Goal: Information Seeking & Learning: Learn about a topic

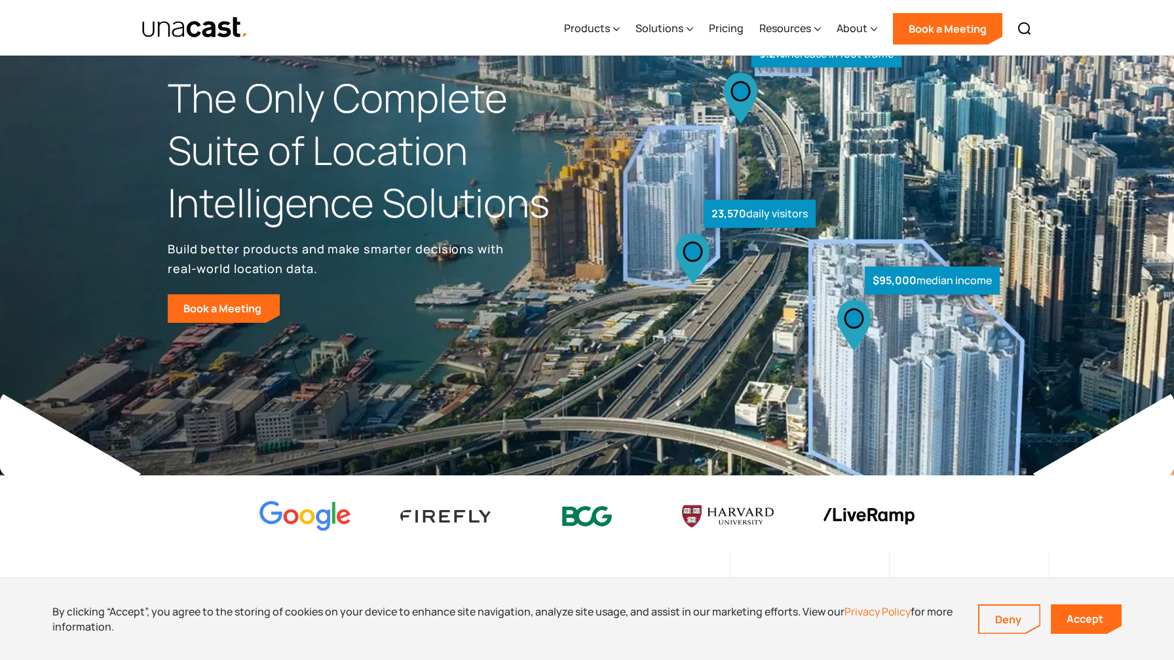
scroll to position [48, 0]
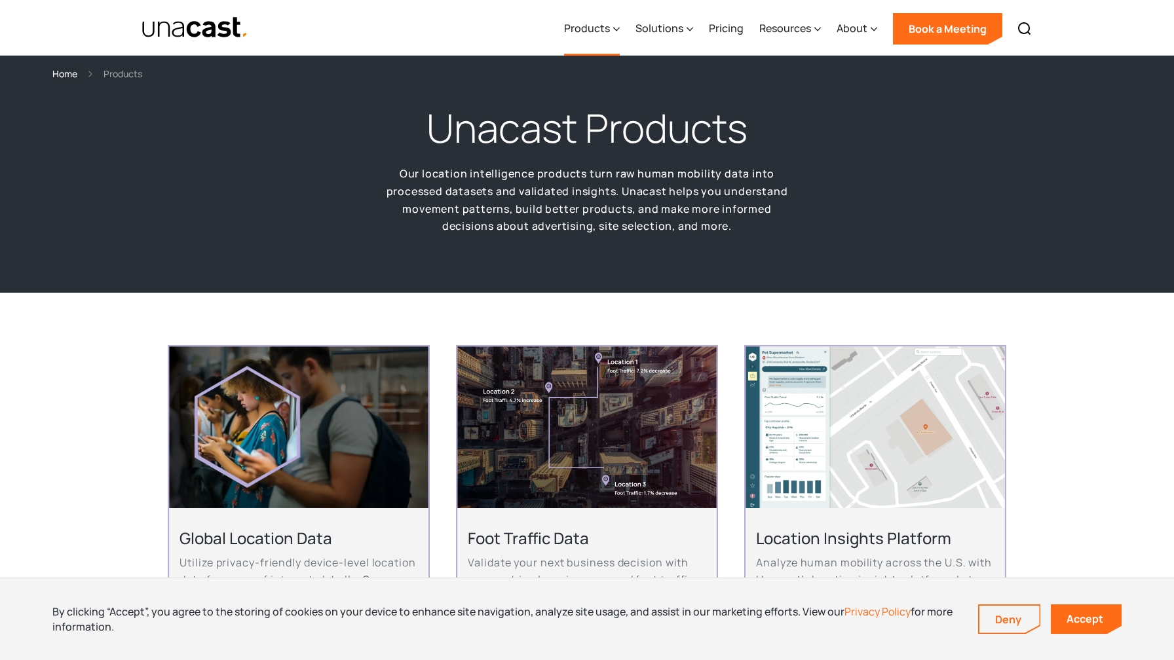
click at [602, 31] on div "Products" at bounding box center [587, 28] width 46 height 16
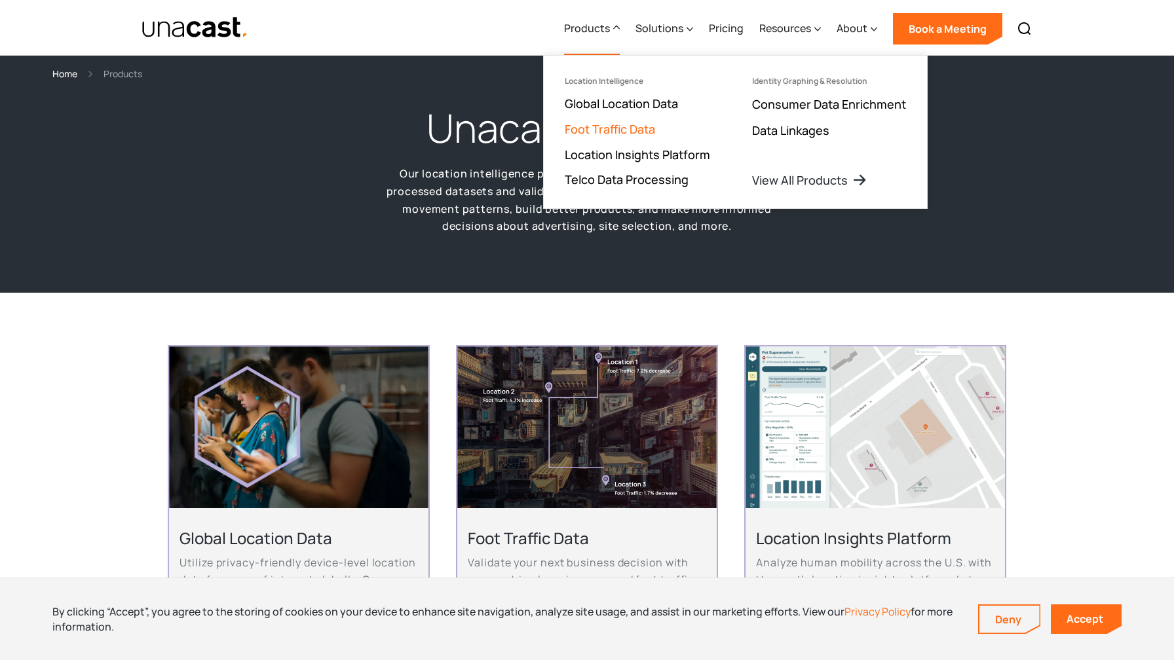
click at [597, 126] on link "Foot Traffic Data" at bounding box center [610, 129] width 90 height 16
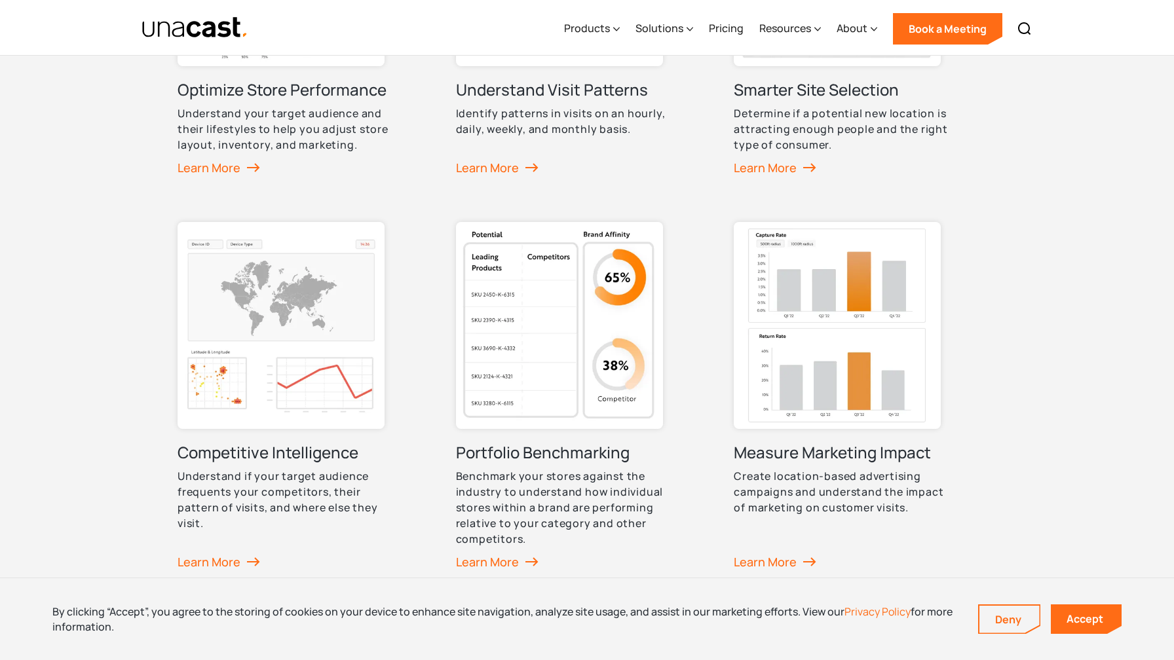
scroll to position [915, 0]
